Goal: Information Seeking & Learning: Understand process/instructions

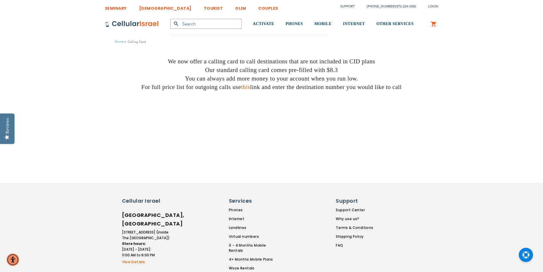
type input "[EMAIL_ADDRESS][DOMAIN_NAME]"
click at [245, 86] on link "this" at bounding box center [245, 87] width 9 height 7
click at [121, 23] on img at bounding box center [132, 24] width 54 height 7
